Goal: Information Seeking & Learning: Learn about a topic

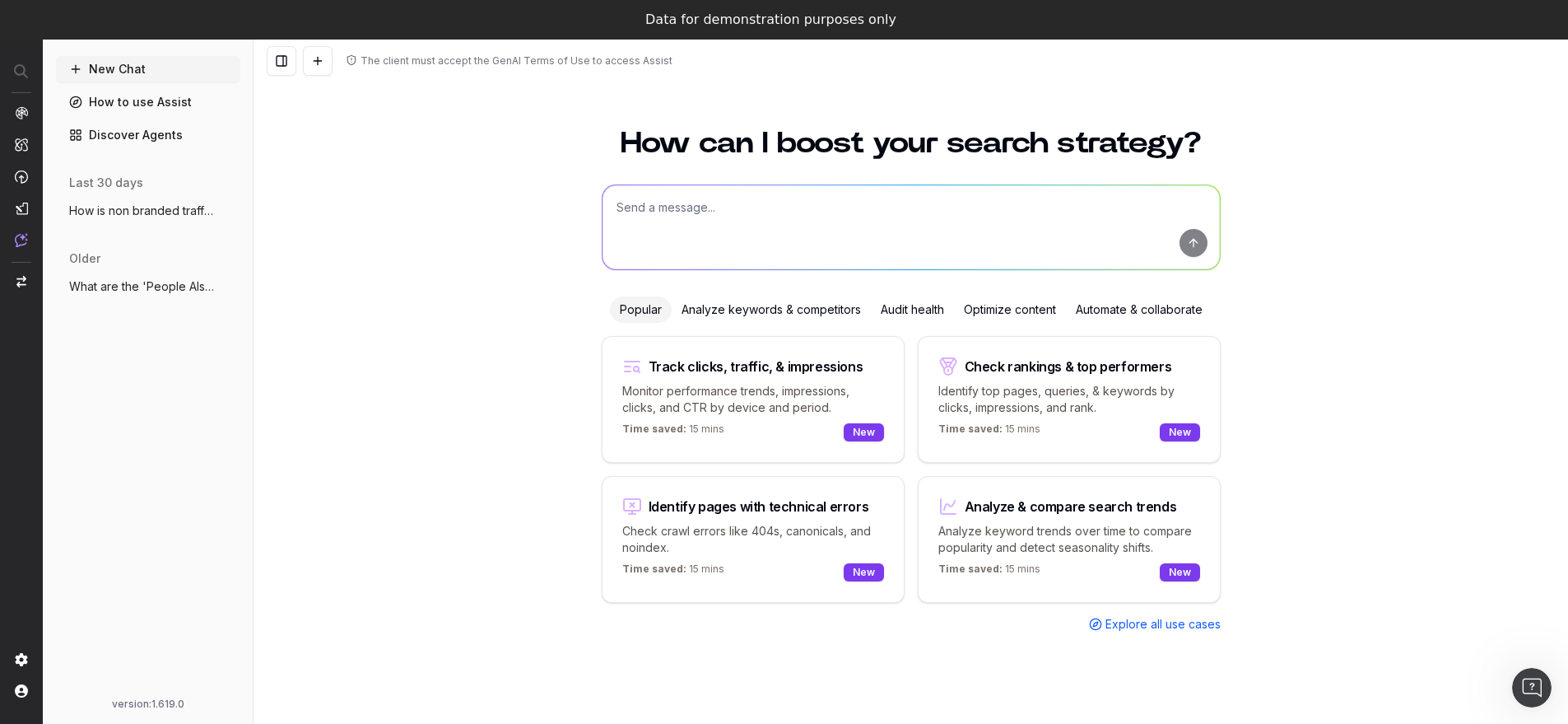
click at [894, 304] on div "Audit health" at bounding box center [912, 309] width 83 height 26
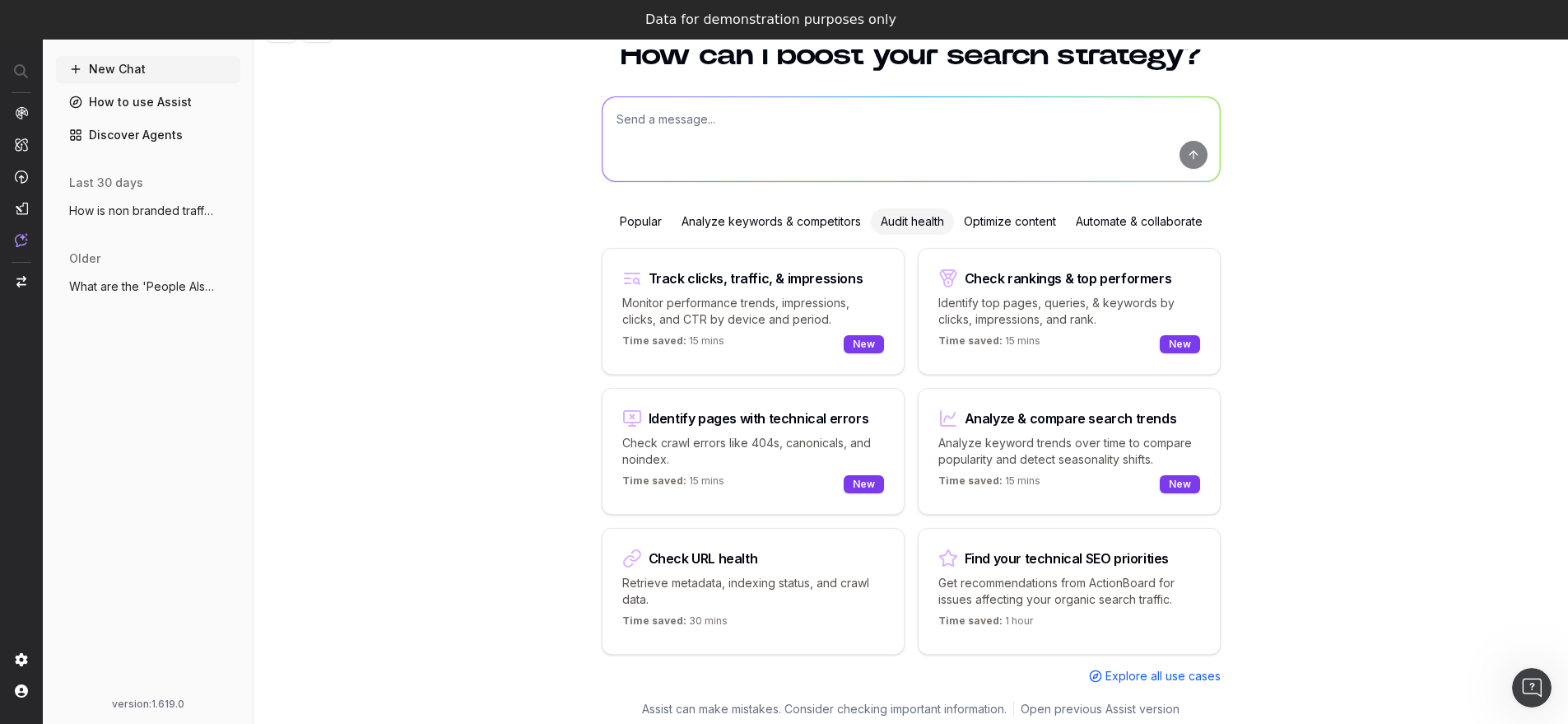
scroll to position [39, 0]
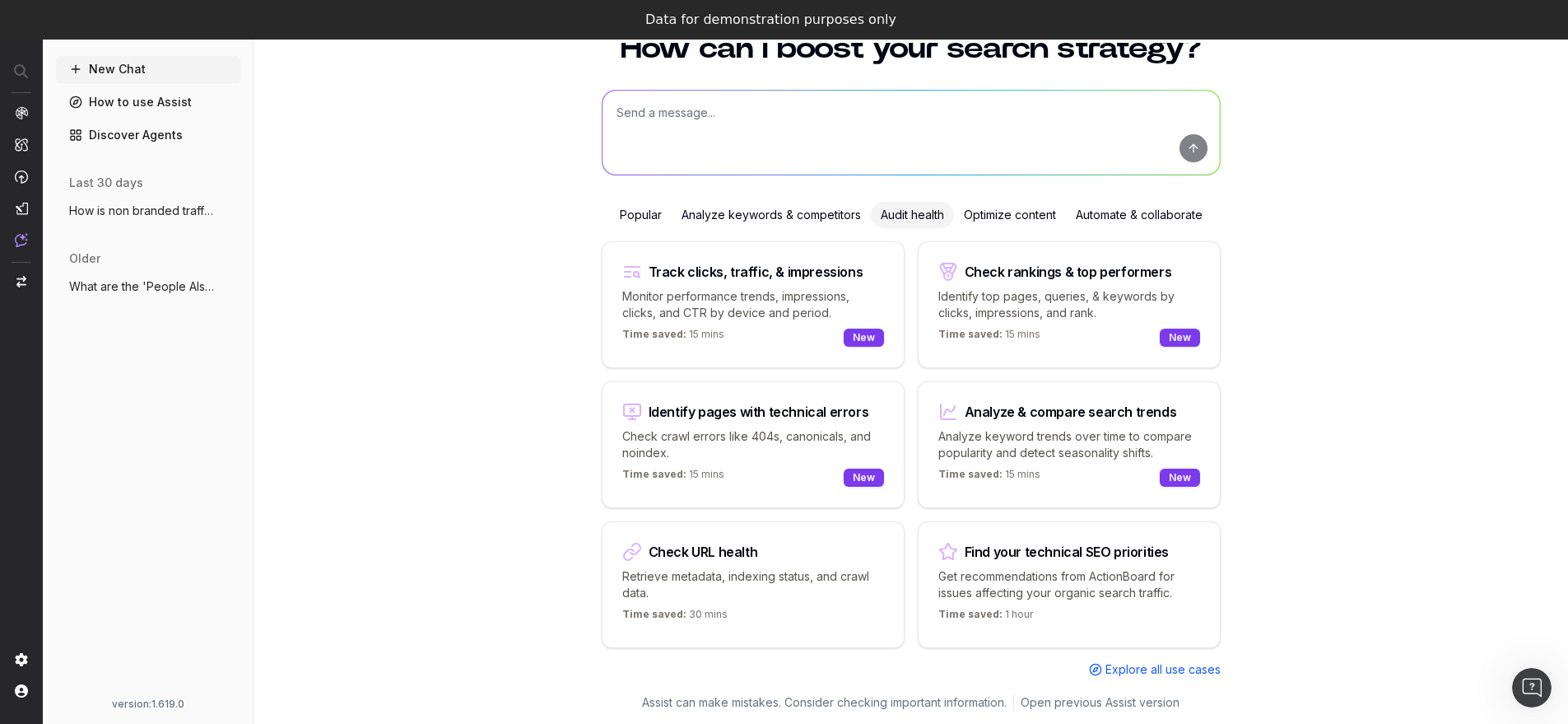
click at [766, 559] on div "Check URL health Retrieve metadata, indexing status, and crawl data. Time saved…" at bounding box center [754, 585] width 303 height 127
type textarea "Tell me the SEO performance of"
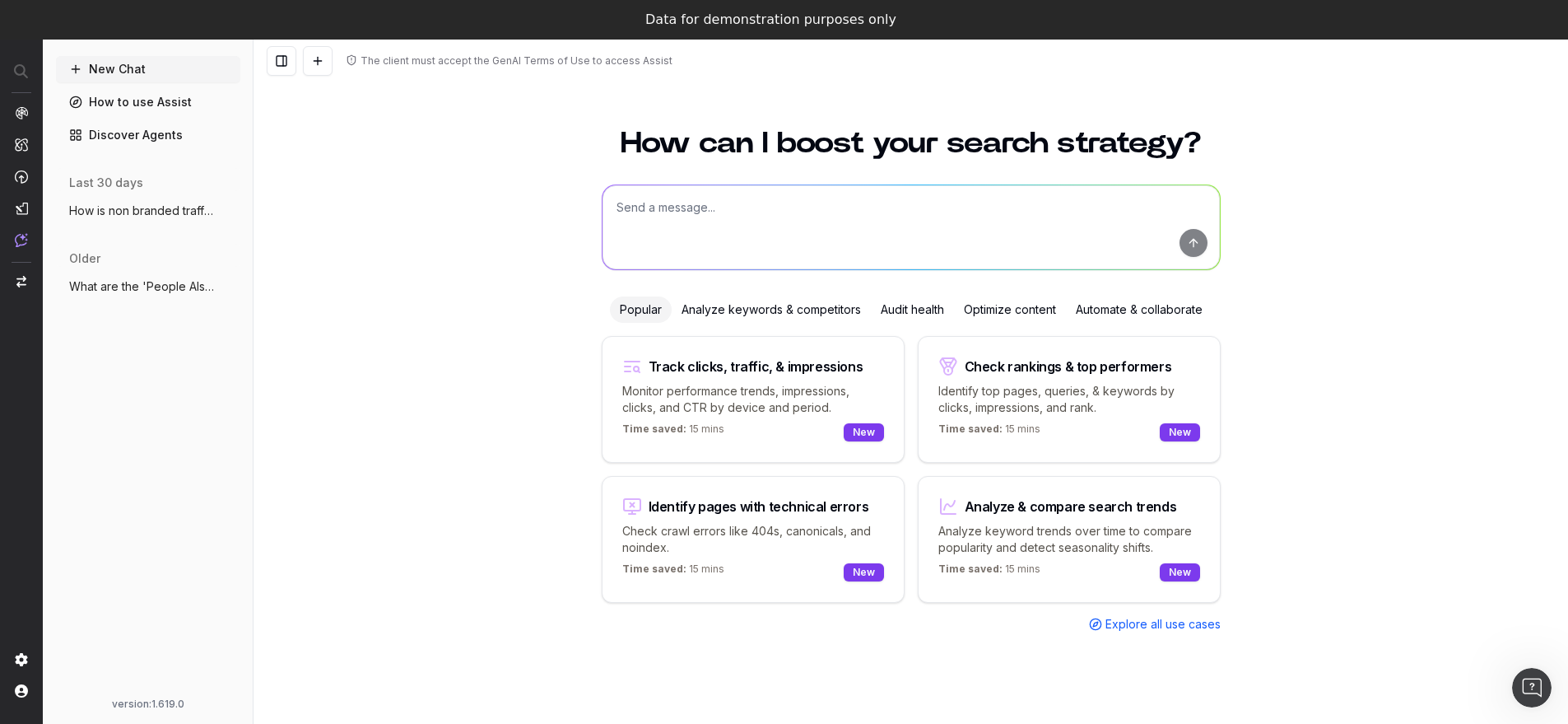
click at [899, 304] on div "Audit health" at bounding box center [912, 309] width 83 height 26
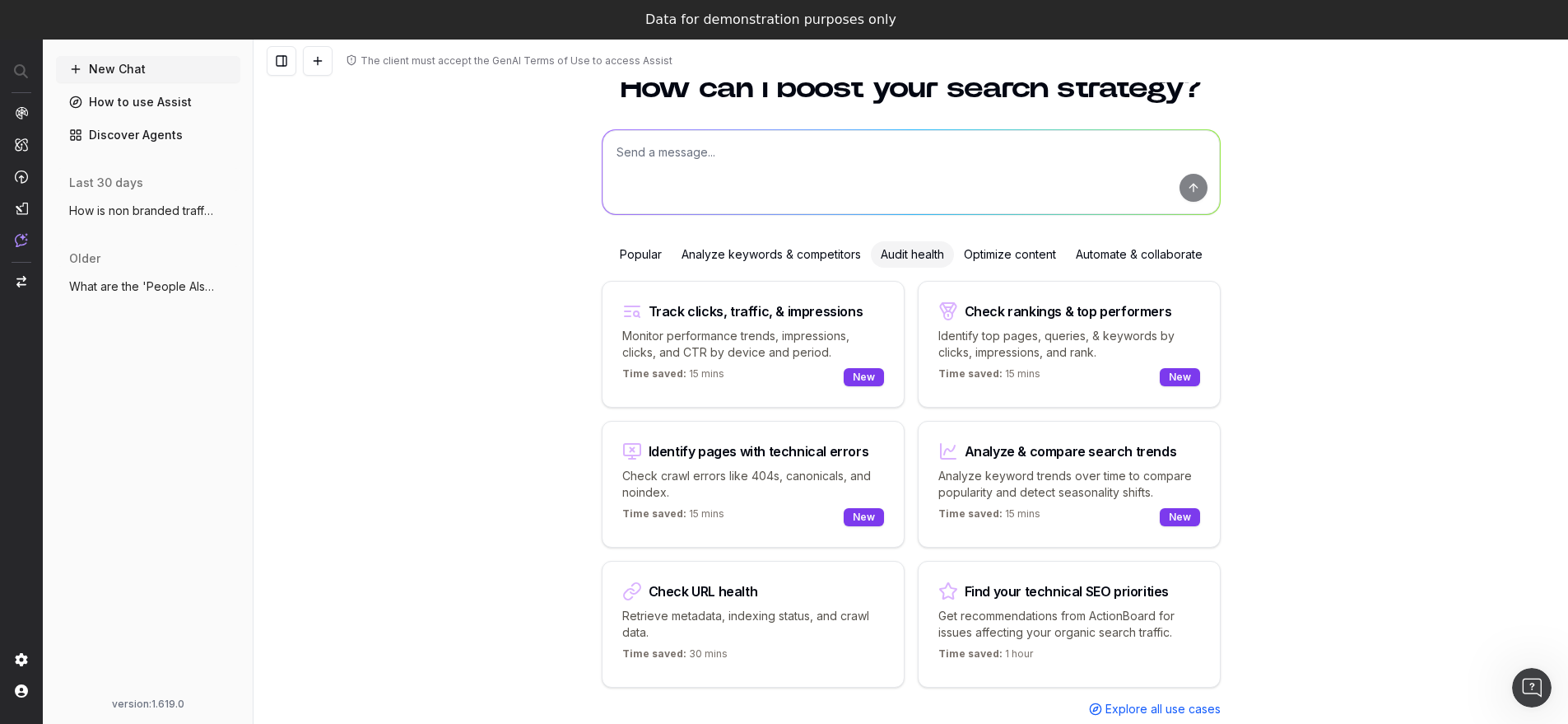
click at [968, 349] on p "Identify top pages, queries, & keywords by clicks, impressions, and rank." at bounding box center [1069, 344] width 262 height 33
type textarea "What are my top ranking pages?"
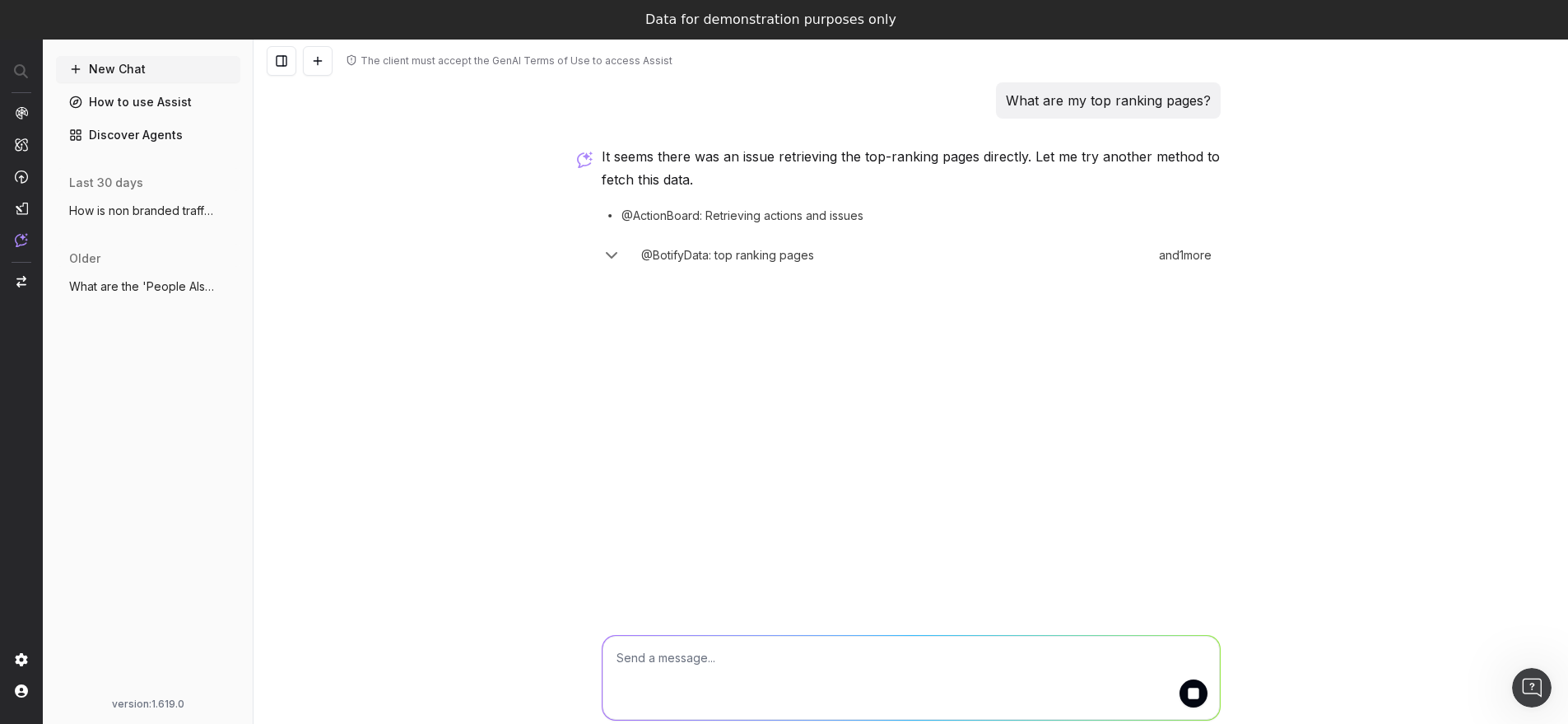
click at [612, 255] on icon "button" at bounding box center [611, 255] width 10 height 5
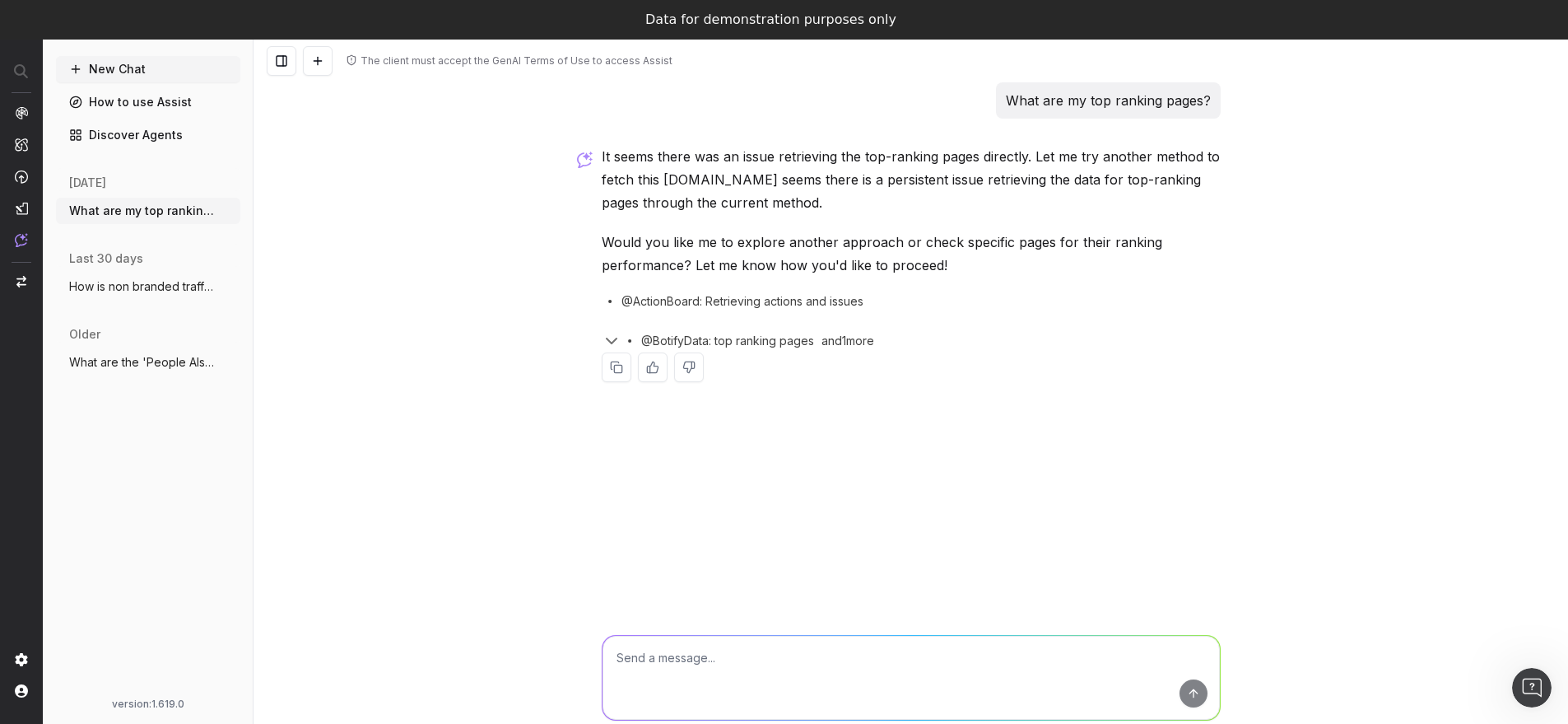
click at [132, 75] on button "New Chat" at bounding box center [148, 69] width 184 height 26
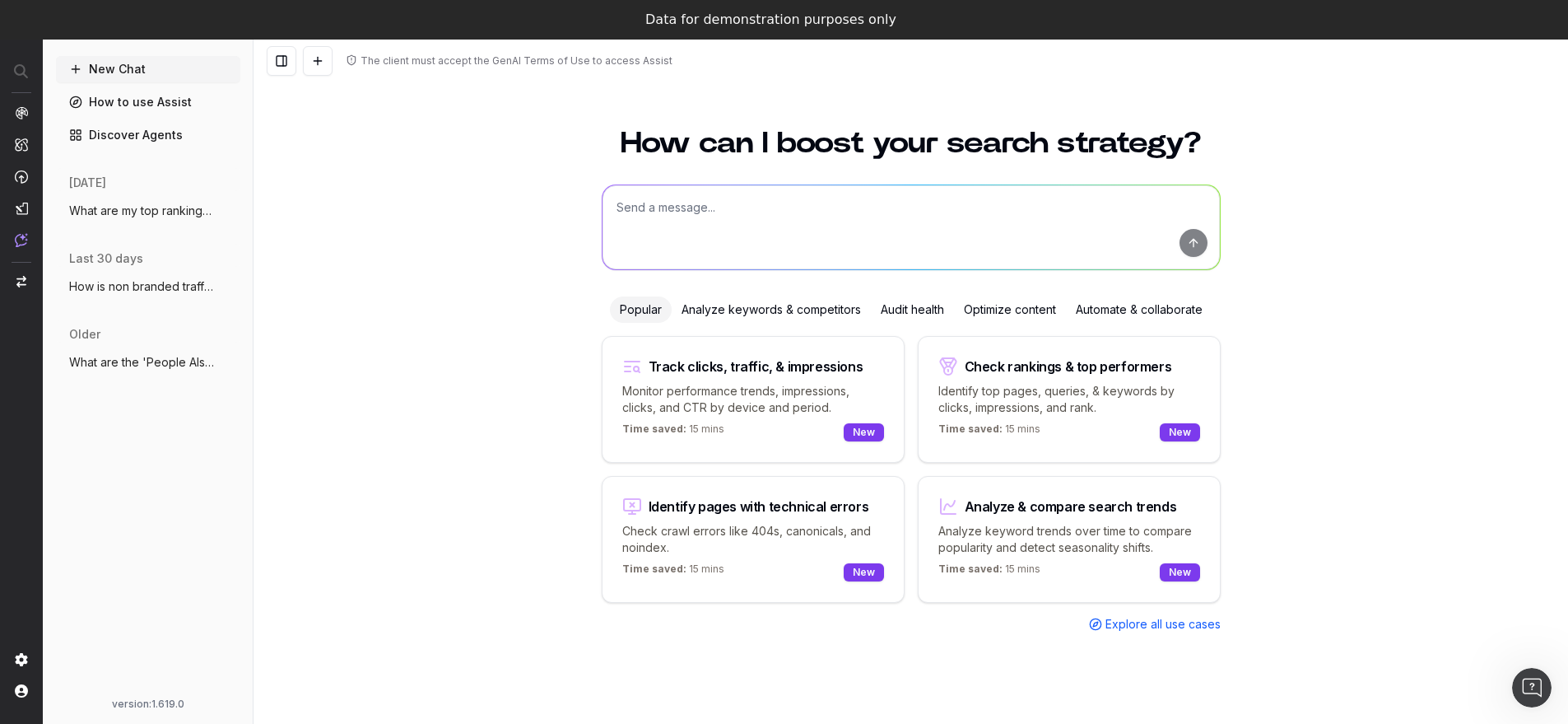
click at [778, 394] on p "Monitor performance trends, impressions, clicks, and CTR by device and period." at bounding box center [753, 400] width 262 height 33
type textarea "Change in clicks/CTR/impressions over last 28 days vs last (branded vs non-bran…"
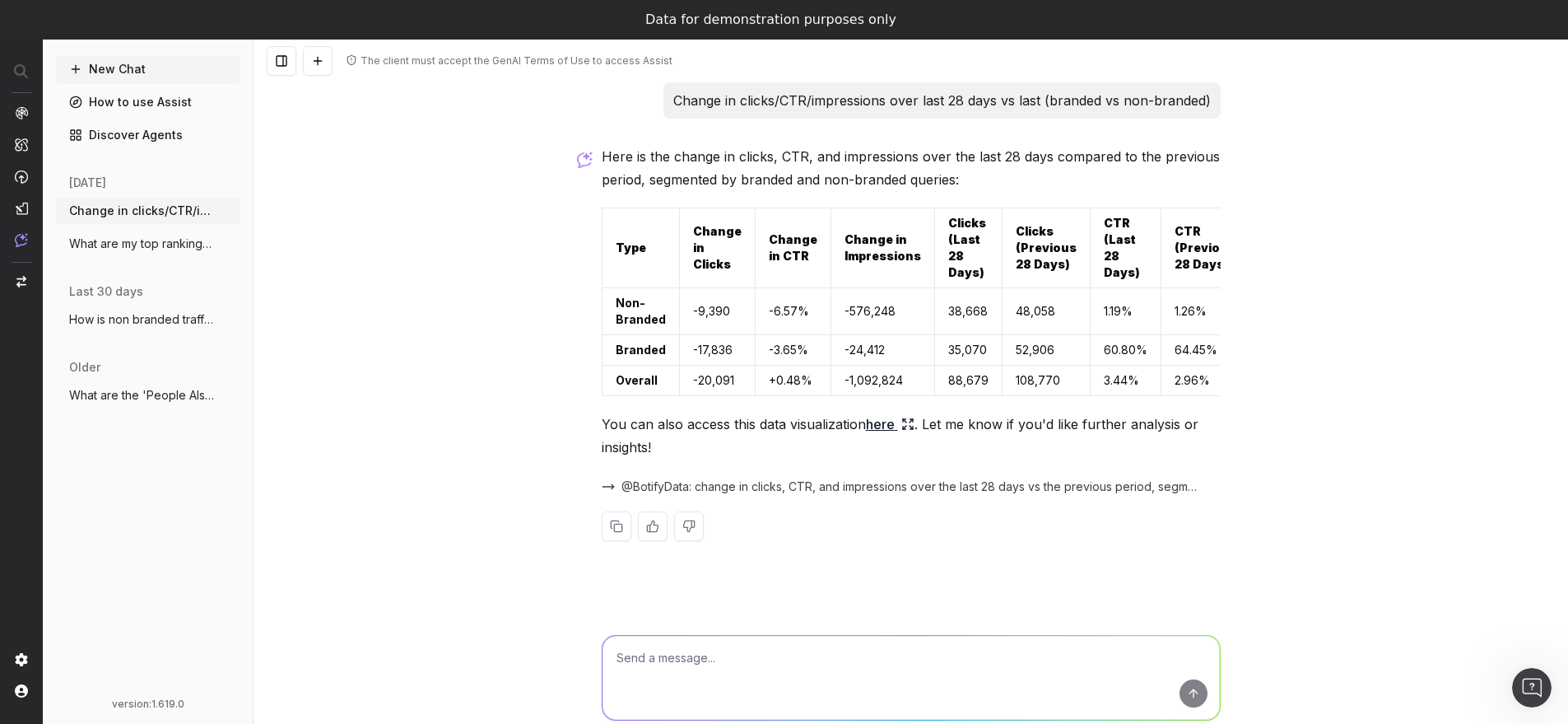
click at [890, 435] on link "here" at bounding box center [890, 424] width 48 height 23
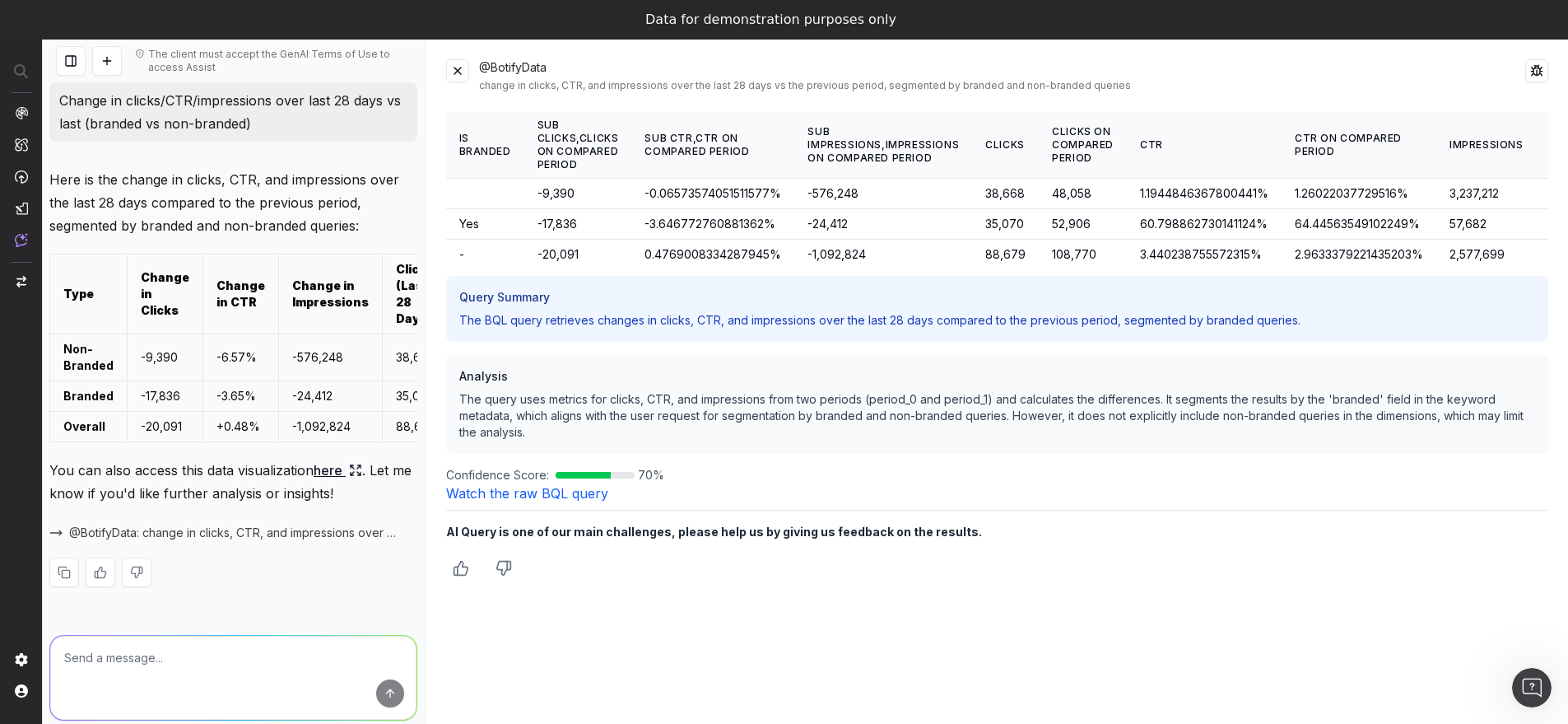
click at [463, 75] on button at bounding box center [458, 71] width 23 height 23
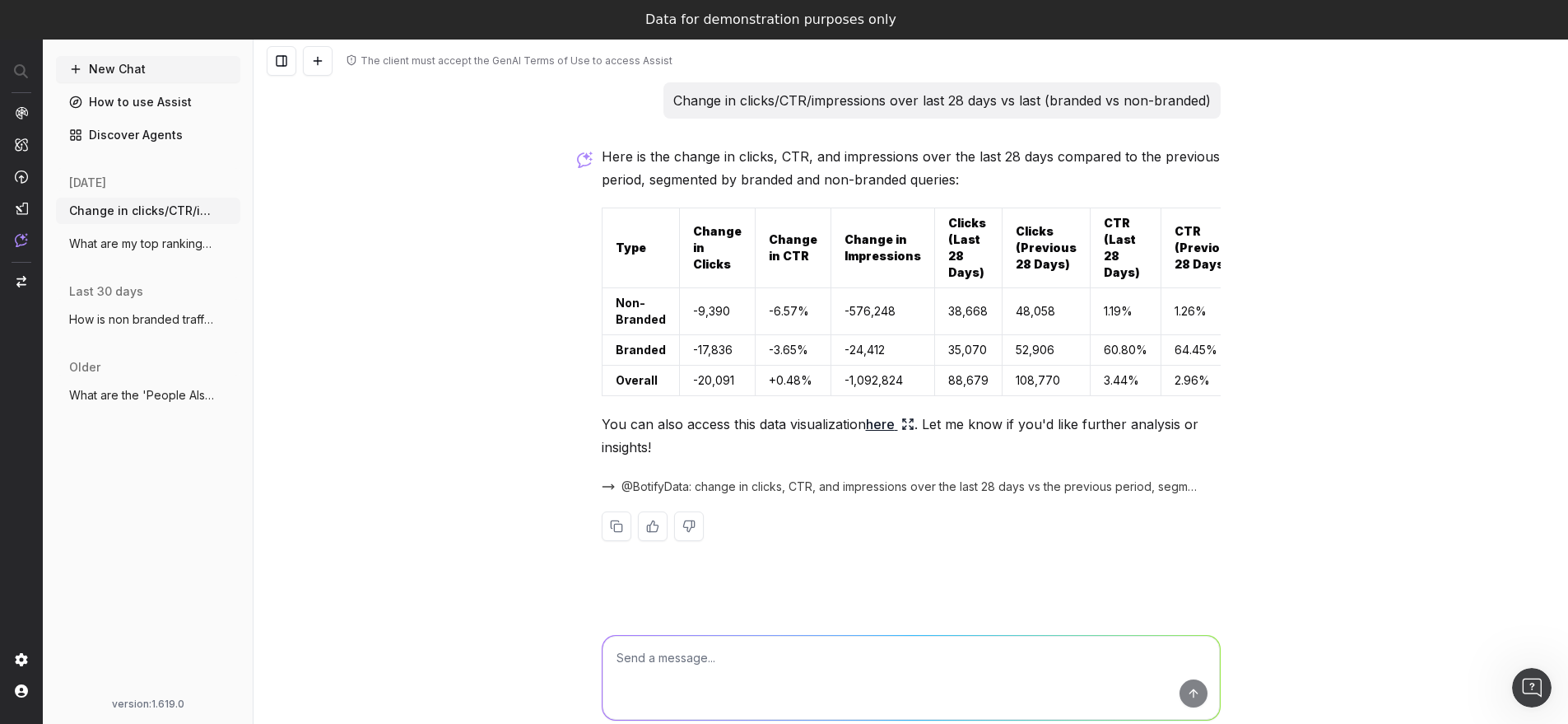
click at [167, 73] on button "New Chat" at bounding box center [148, 69] width 184 height 26
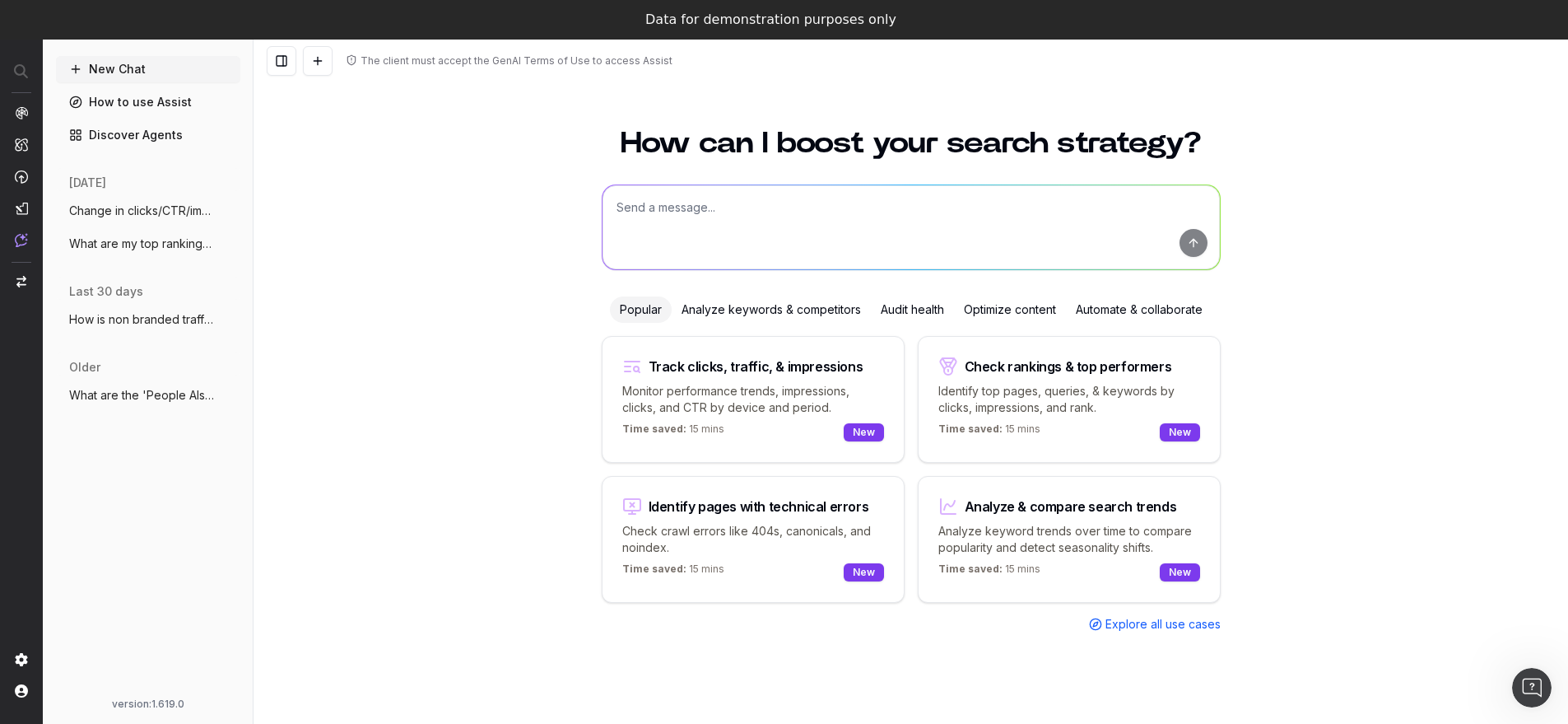
click at [751, 522] on p "Check crawl errors like 404s, canonicals, and noindex." at bounding box center [753, 539] width 262 height 33
type textarea "List all URLs with 404 status code from the latest crawl."
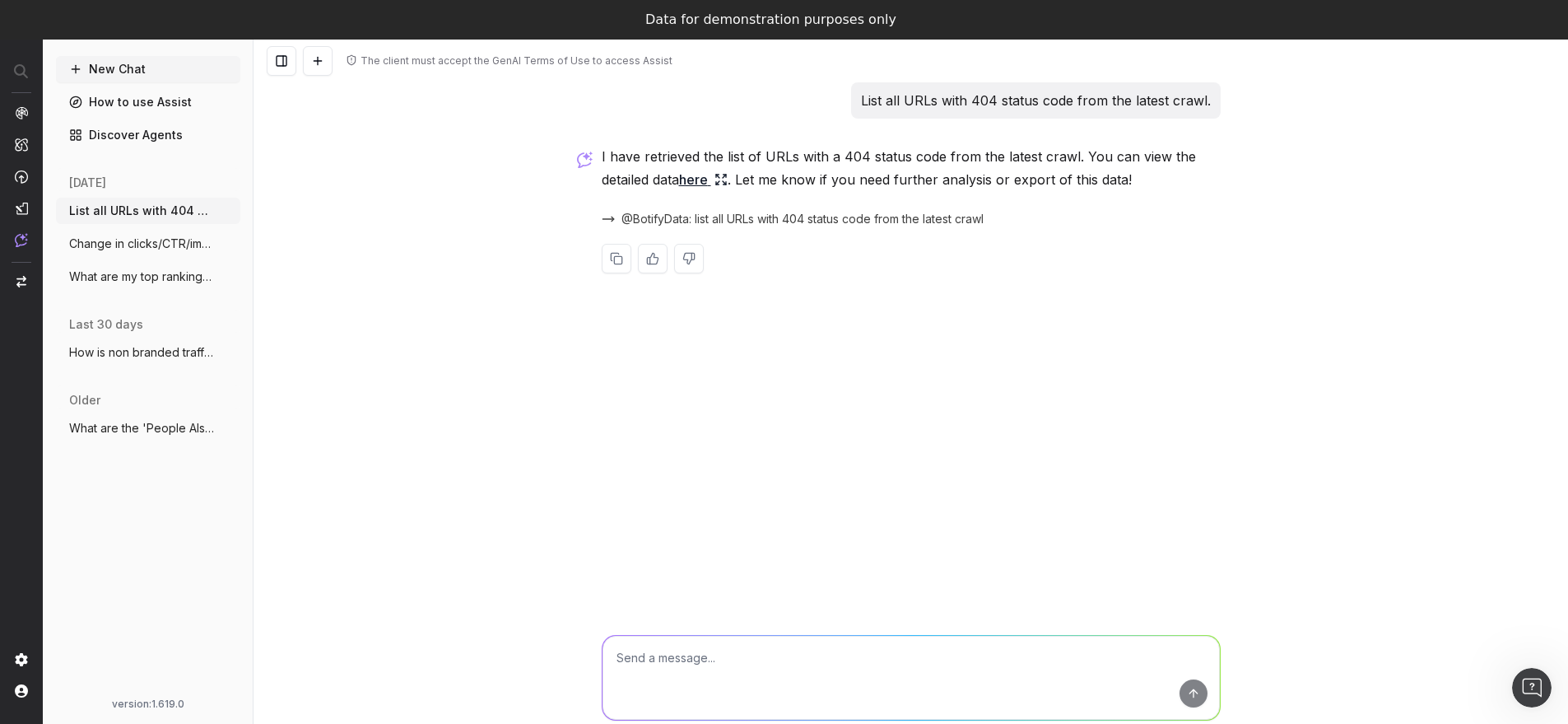
click at [701, 180] on link "here" at bounding box center [703, 180] width 48 height 23
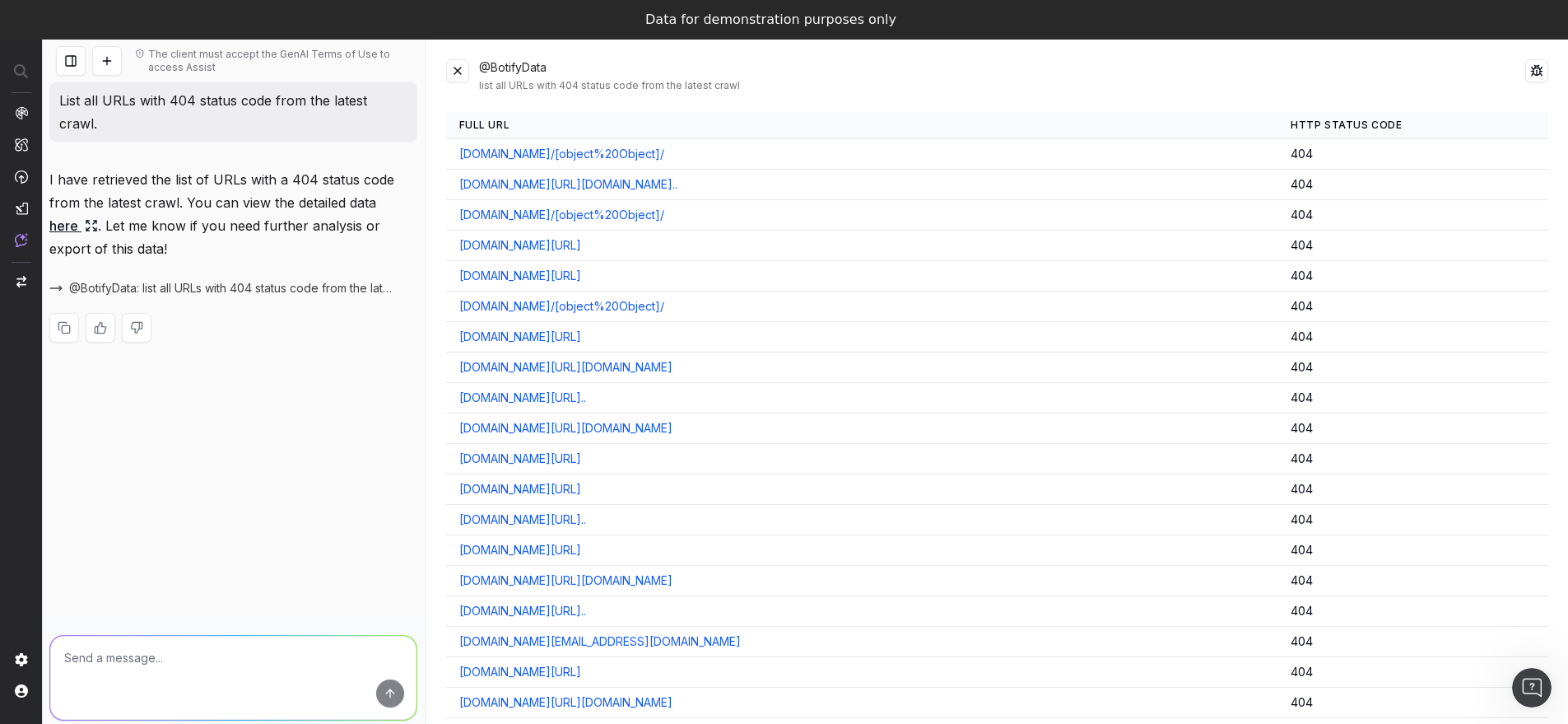
click at [460, 75] on button at bounding box center [458, 71] width 23 height 23
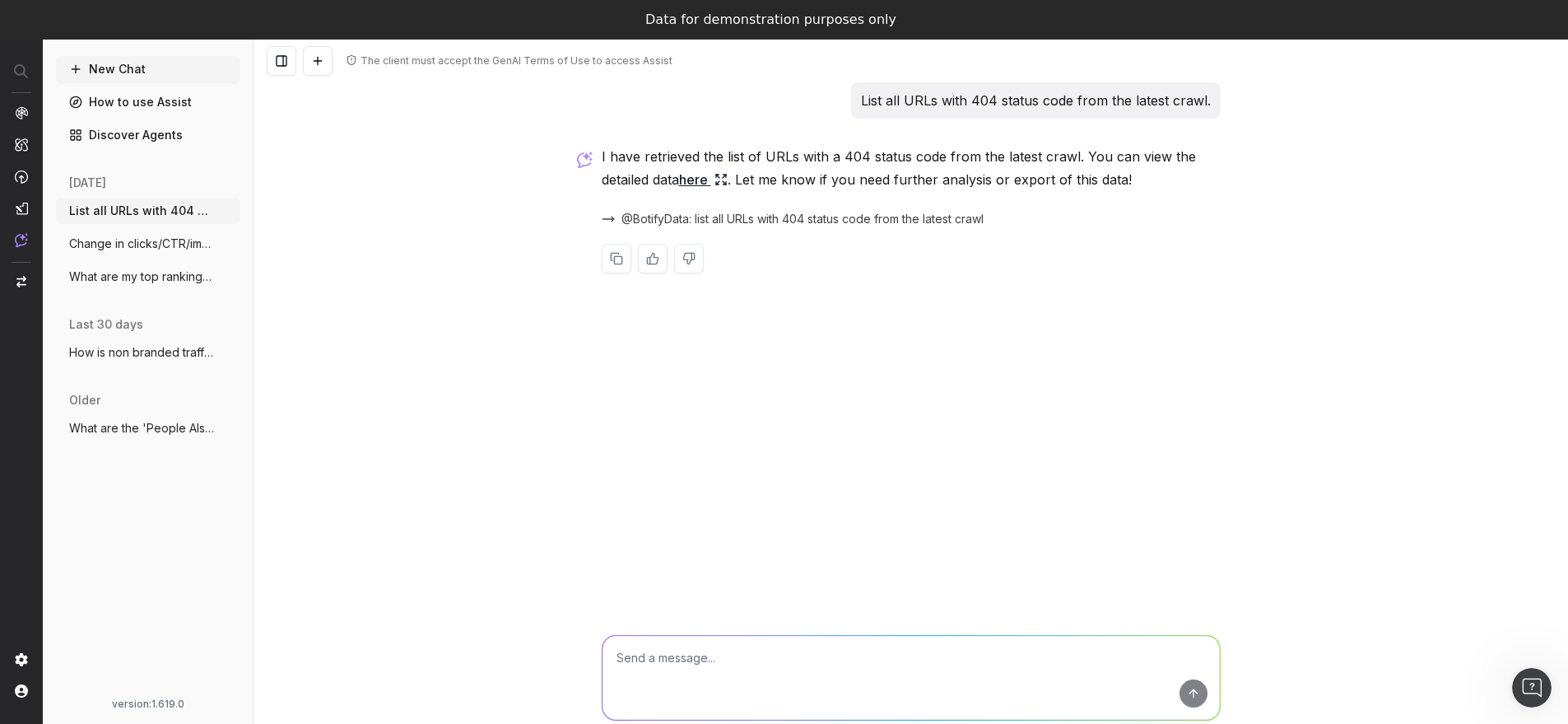
click at [137, 101] on link "How to use Assist" at bounding box center [148, 102] width 184 height 26
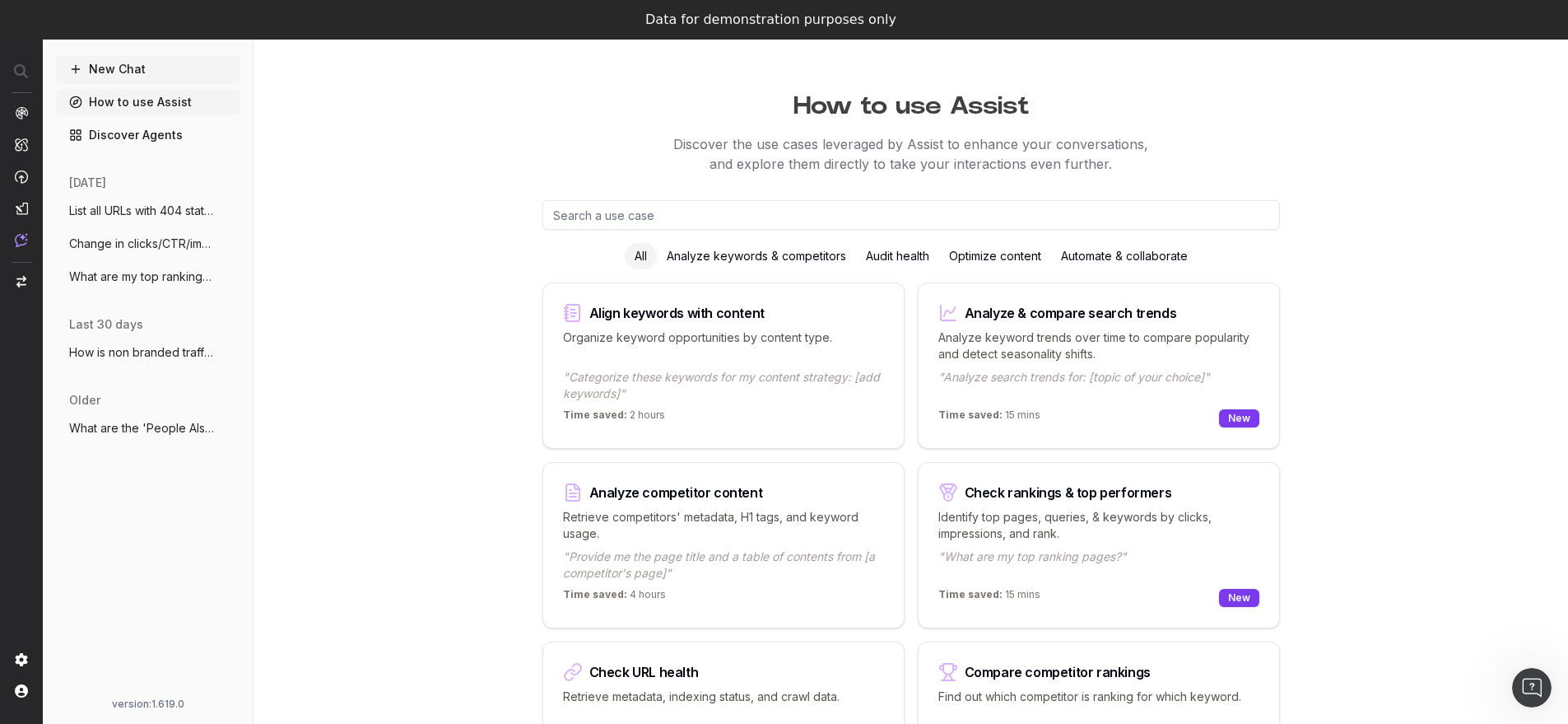
scroll to position [32, 0]
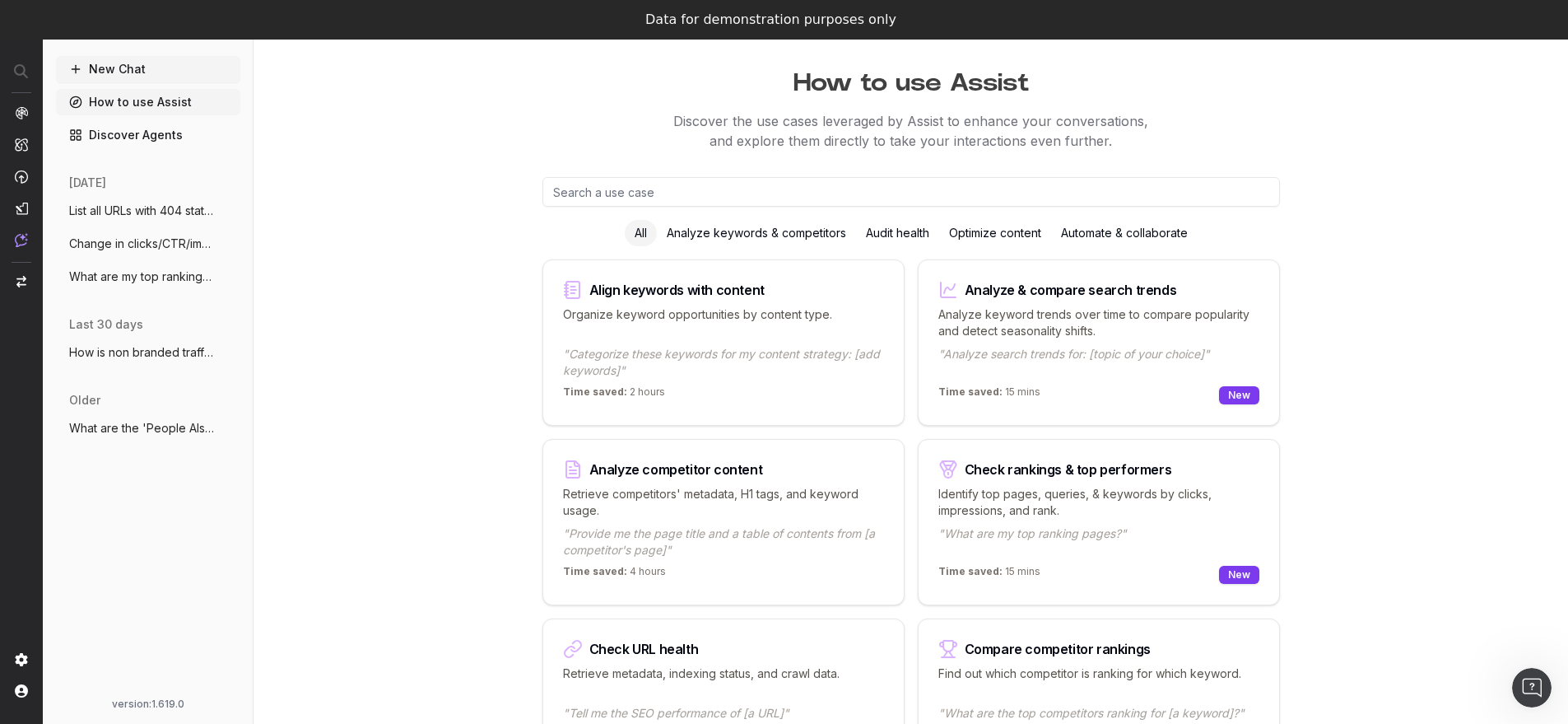
click at [695, 356] on p ""Categorize these keywords for my content strategy: [add keywords]"" at bounding box center [723, 362] width 321 height 33
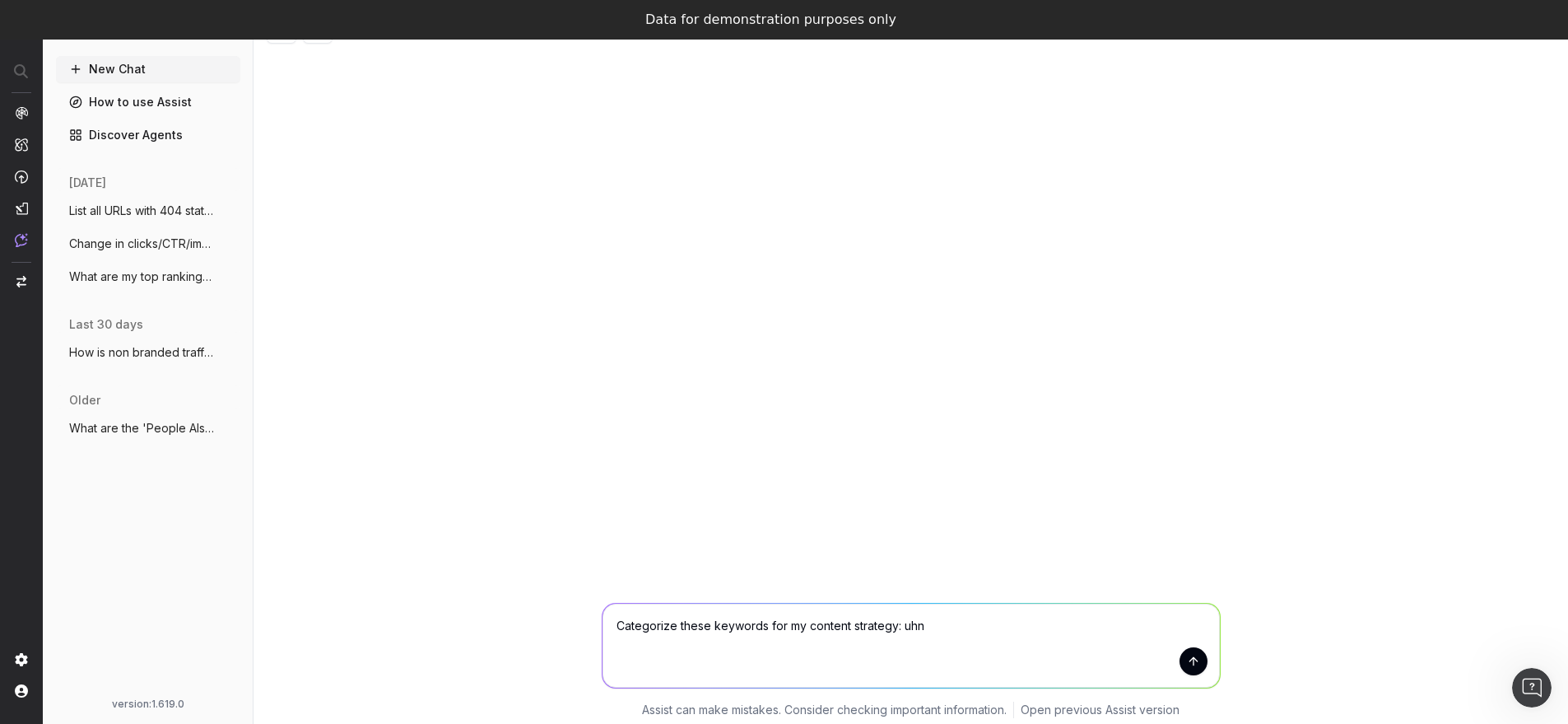
type textarea "Categorize these keywords for my content strategy: uhnd"
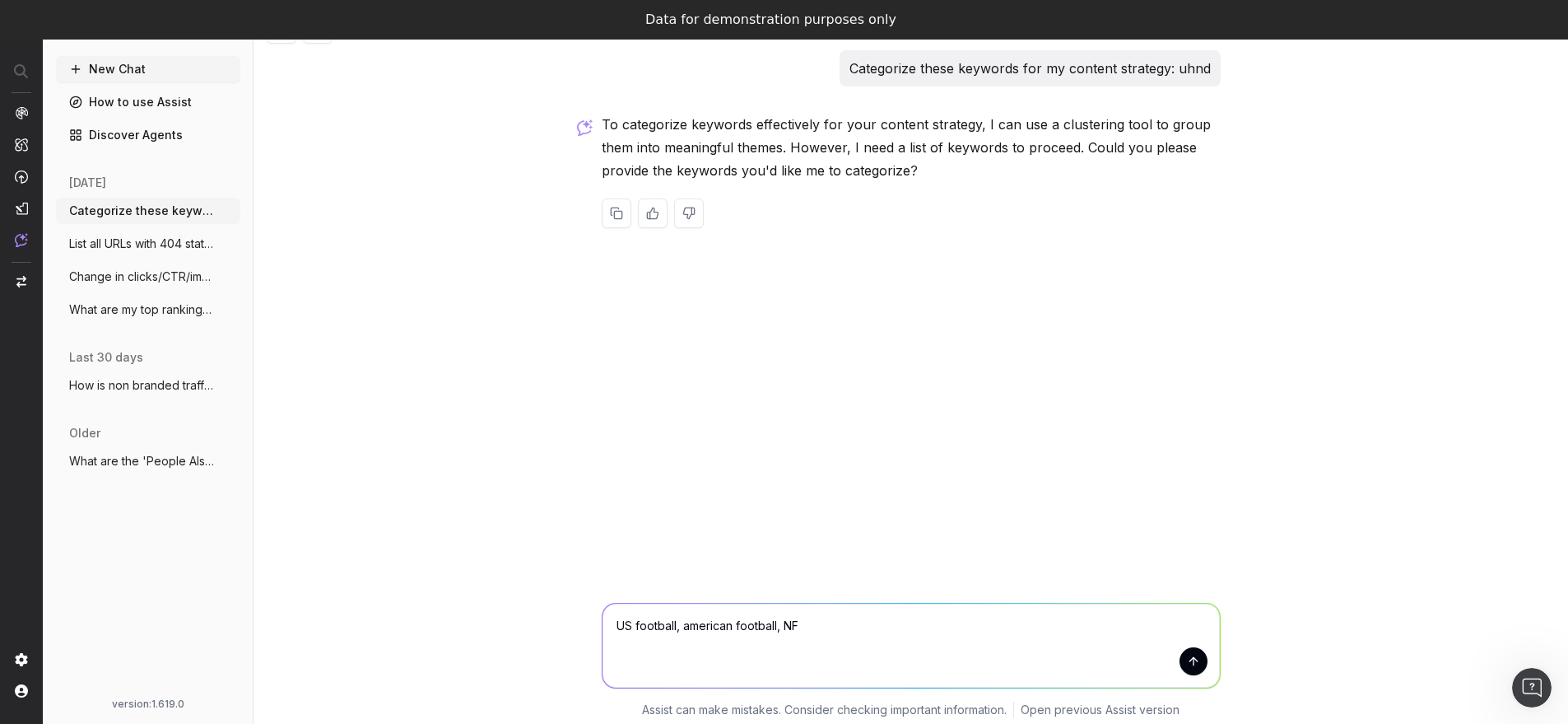
type textarea "US football, american football, NFL"
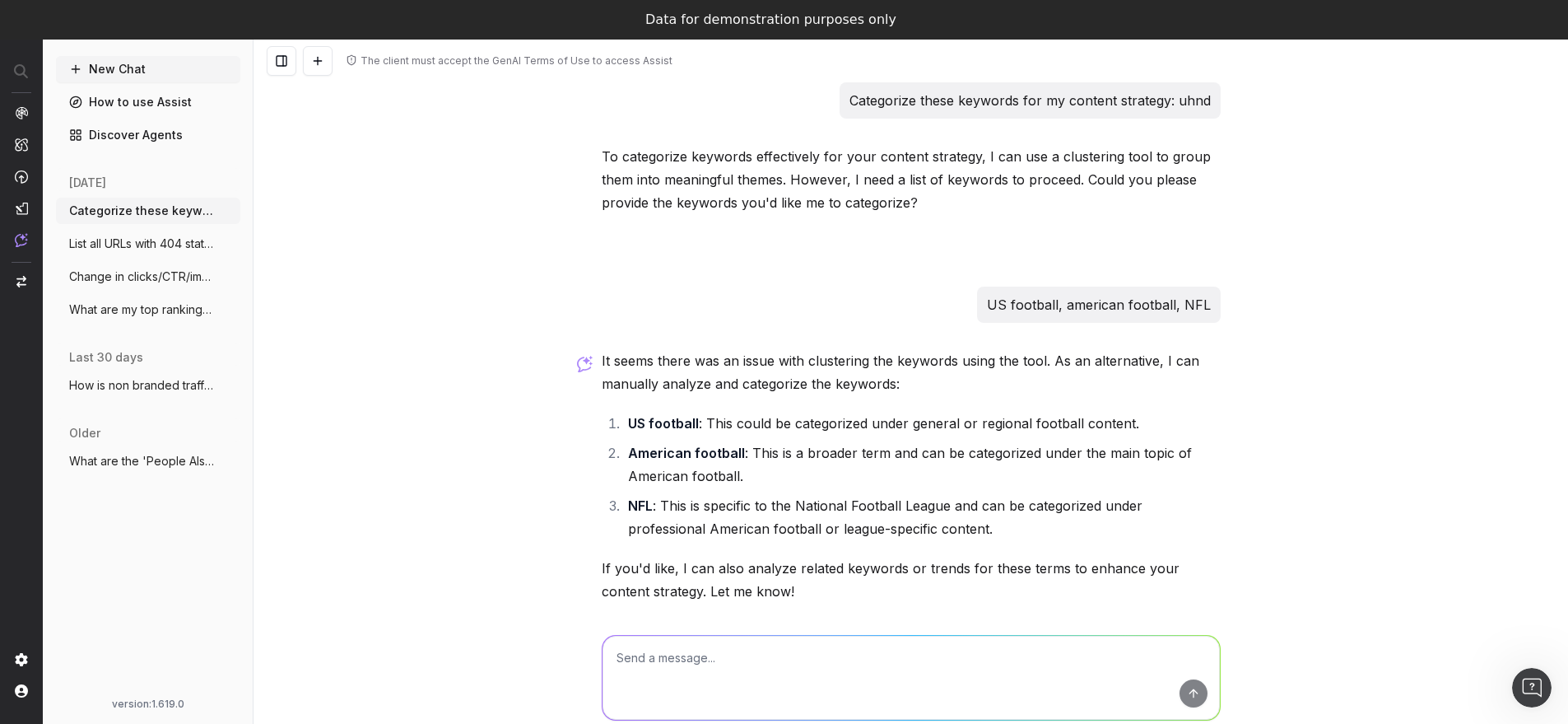
click at [159, 111] on link "How to use Assist" at bounding box center [148, 102] width 184 height 26
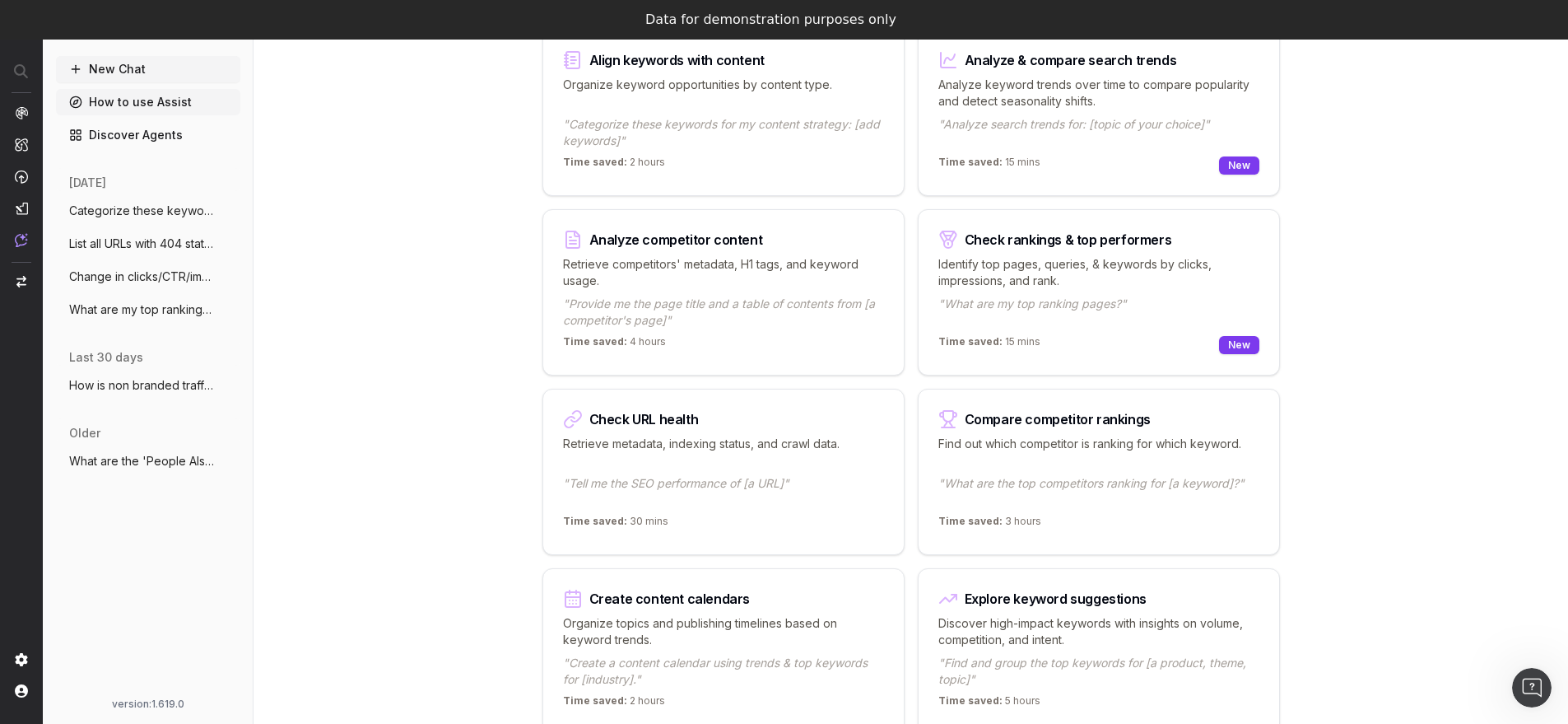
scroll to position [264, 0]
click at [1059, 448] on p "Find out which competitor is ranking for which keyword." at bounding box center [1099, 451] width 321 height 33
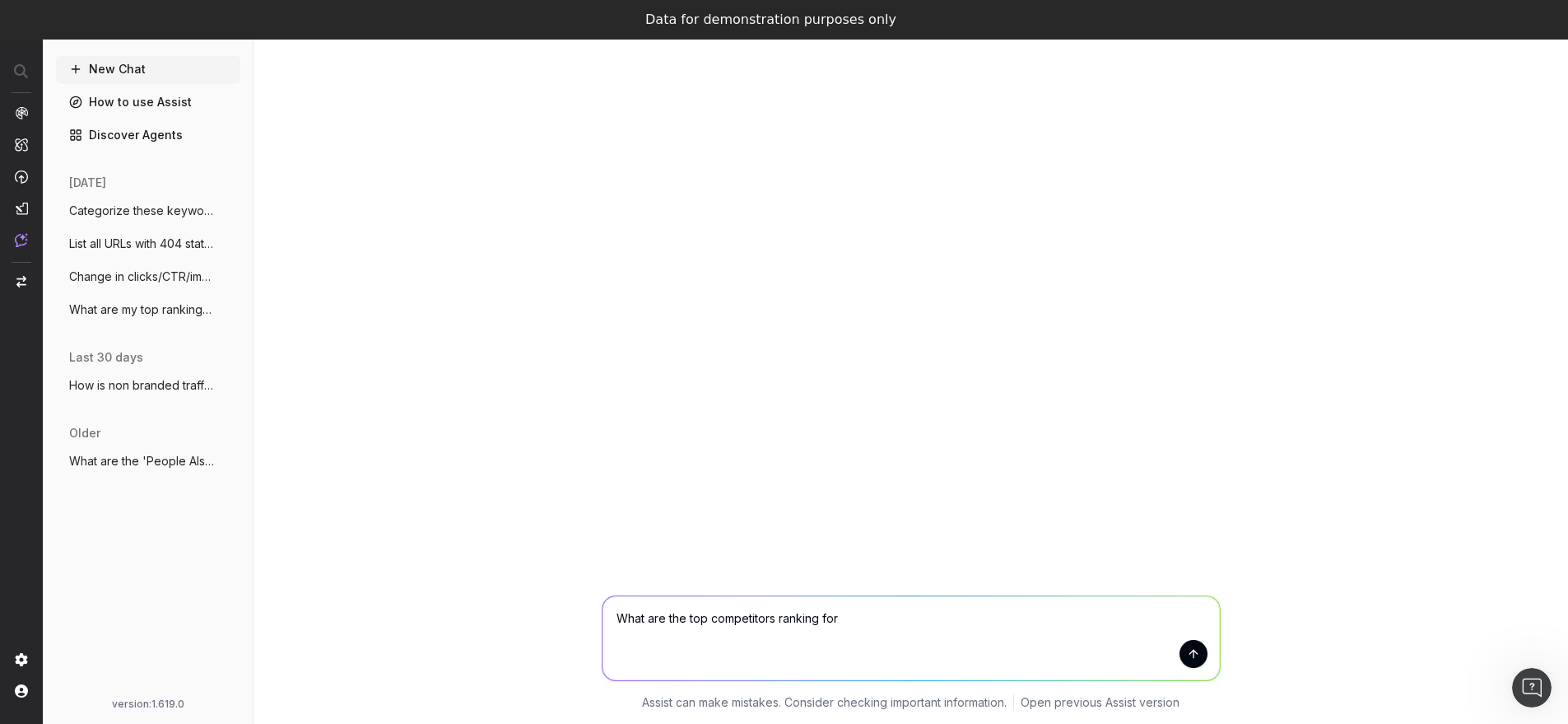
scroll to position [39, 0]
type textarea "What are the top competitors ranking for "american football"?"
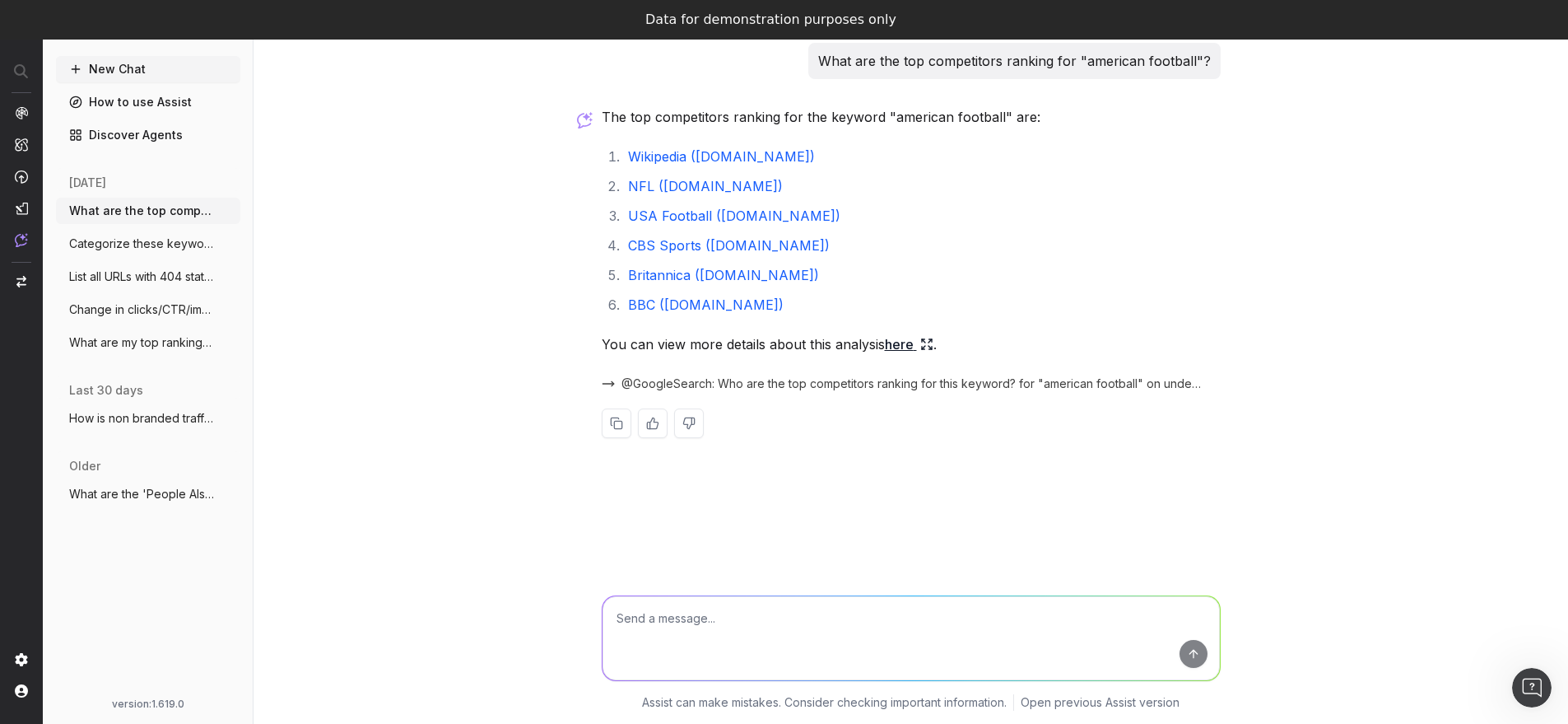
click at [905, 343] on link "here" at bounding box center [909, 344] width 48 height 23
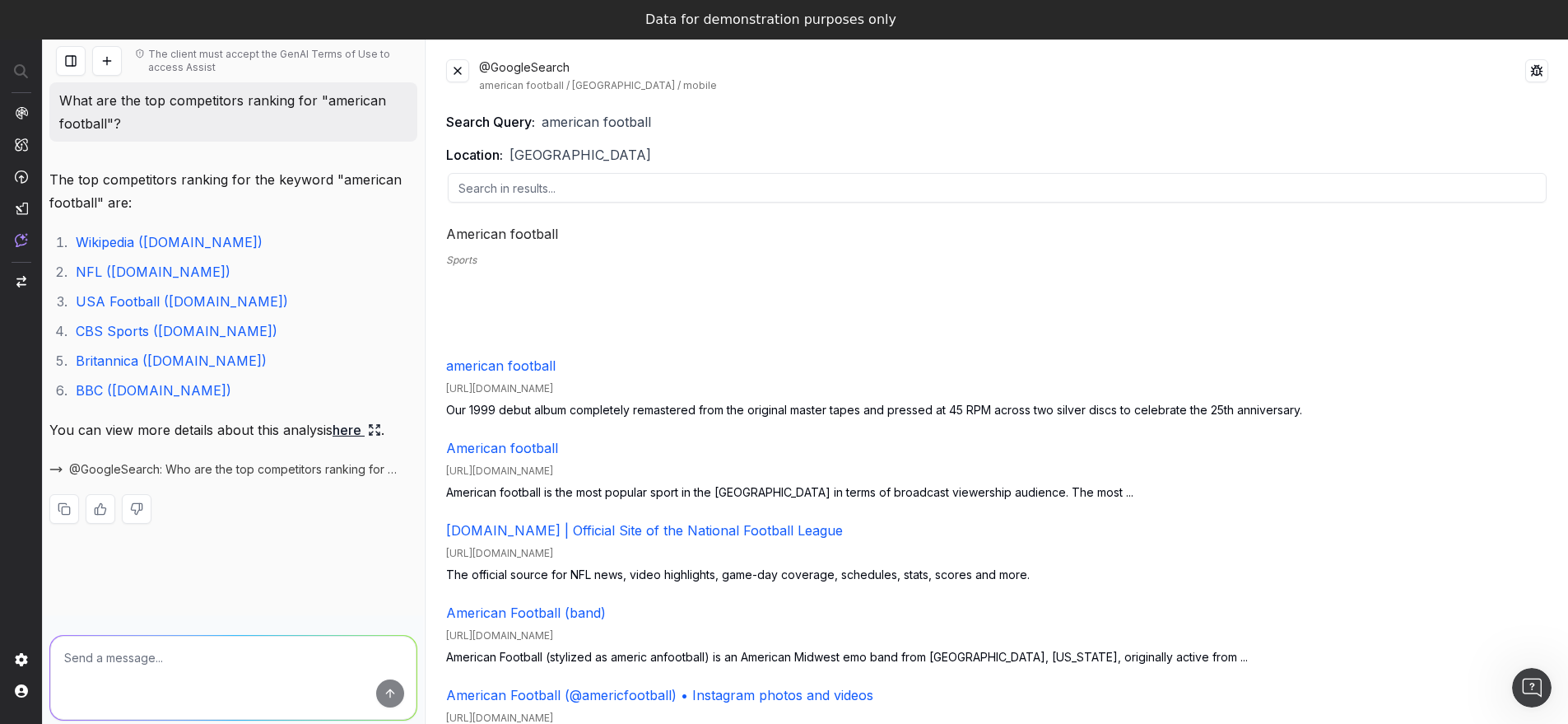
click at [453, 73] on button at bounding box center [458, 71] width 23 height 23
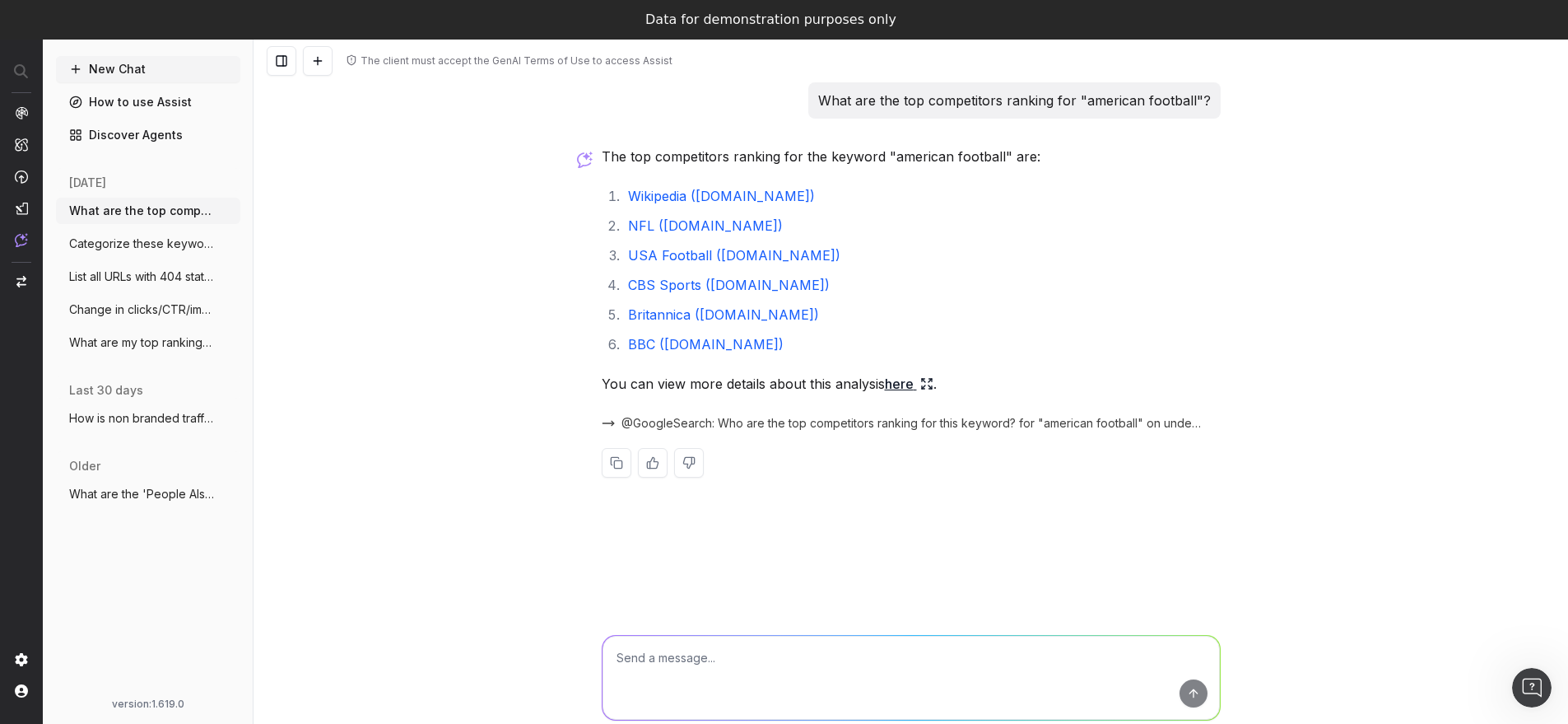
click at [148, 110] on link "How to use Assist" at bounding box center [148, 102] width 184 height 26
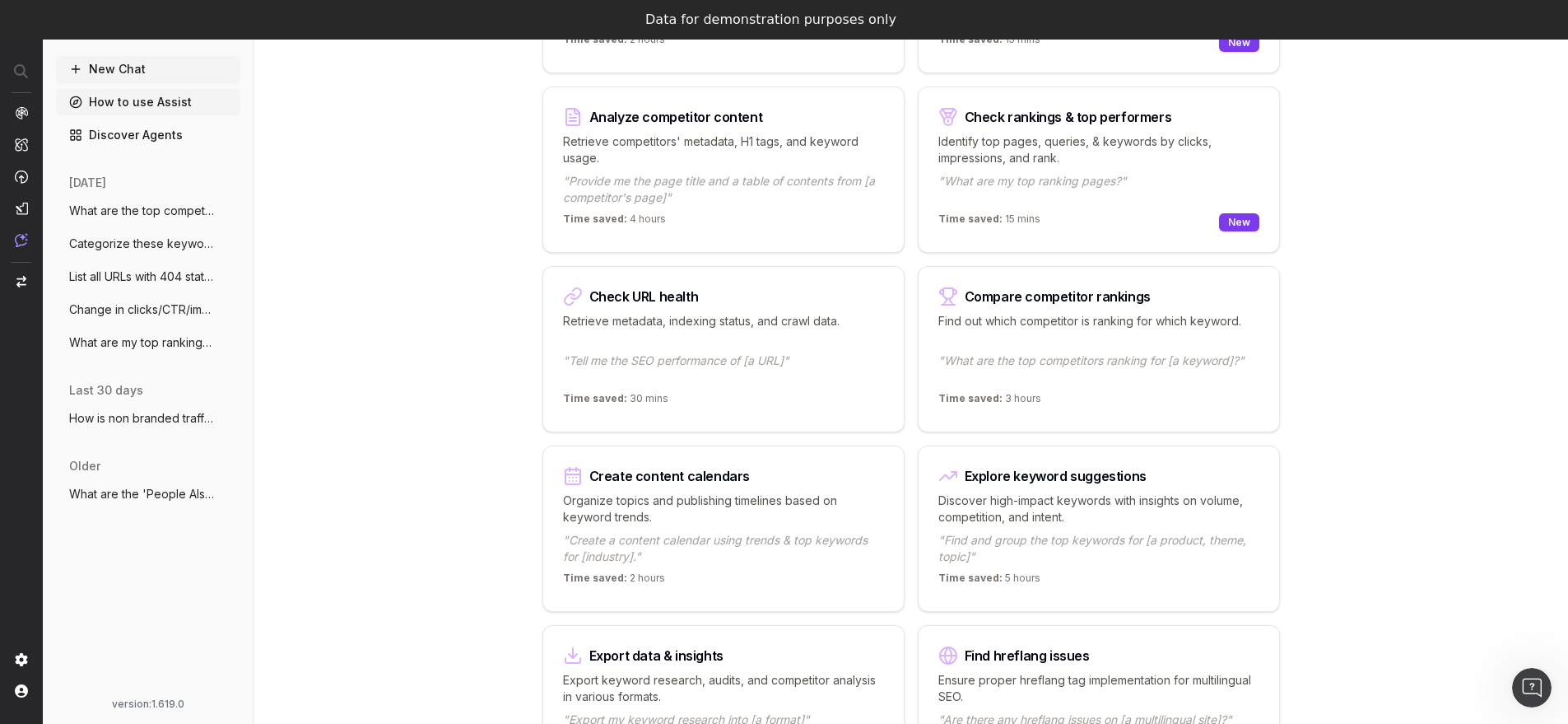
scroll to position [375, 0]
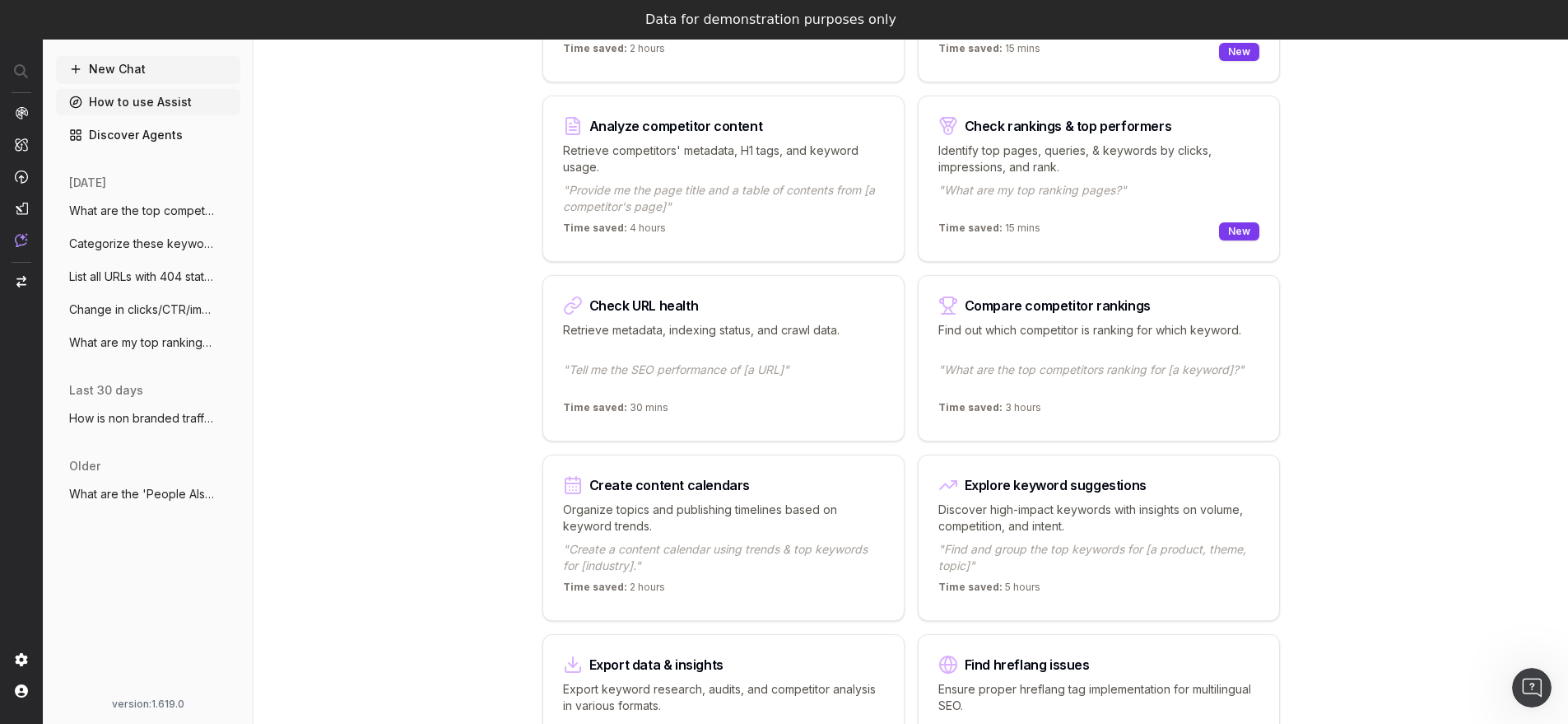
click at [689, 164] on p "Retrieve competitors' metadata, H1 tags, and keyword usage." at bounding box center [723, 159] width 321 height 33
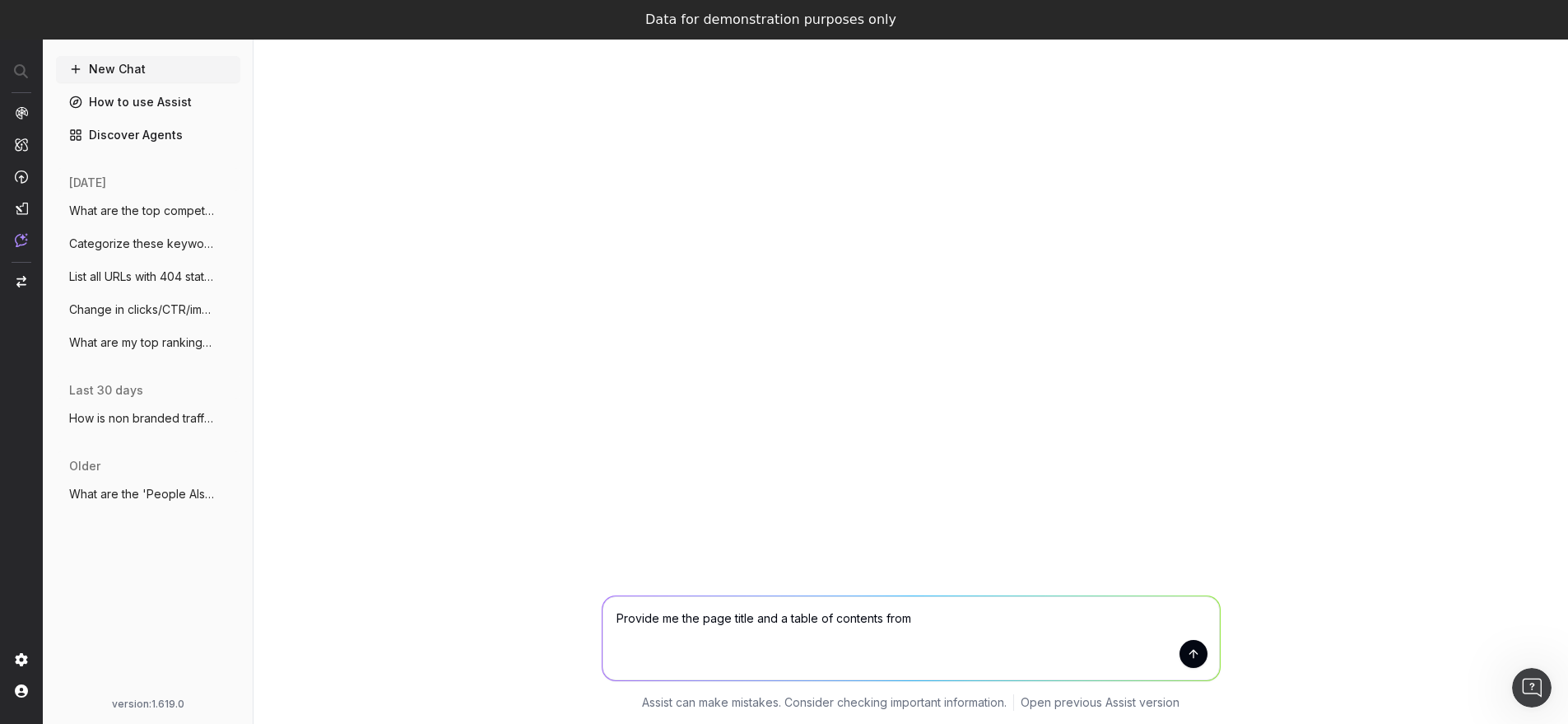
click at [137, 112] on link "How to use Assist" at bounding box center [148, 102] width 184 height 26
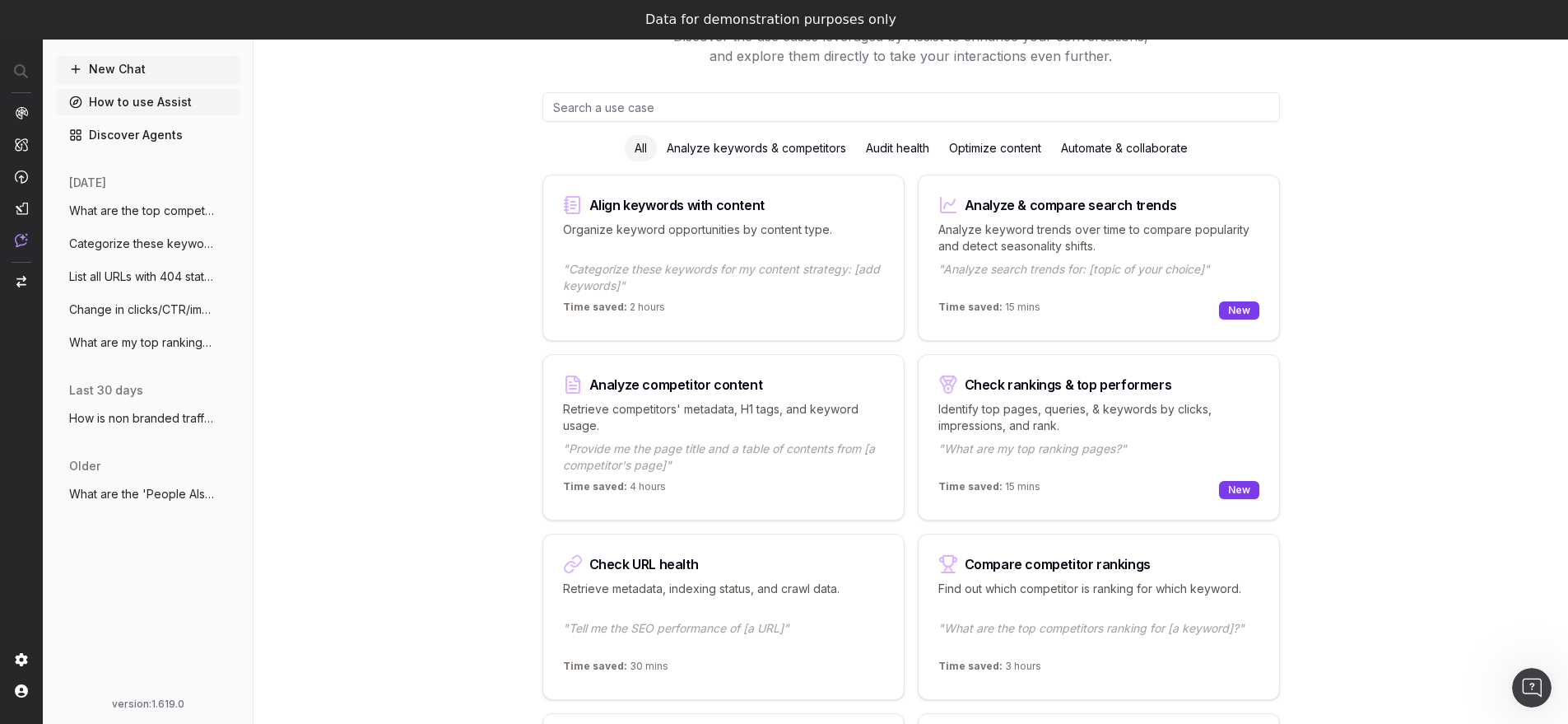
scroll to position [141, 0]
